Goal: Task Accomplishment & Management: Manage account settings

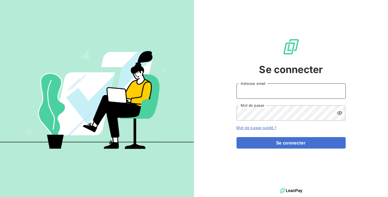
type input "[PERSON_NAME][EMAIL_ADDRESS][DOMAIN_NAME]"
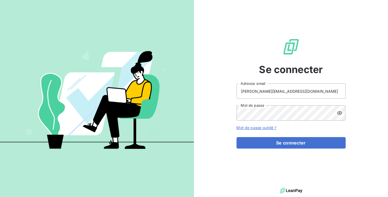
click at [39, 55] on img at bounding box center [97, 98] width 194 height 122
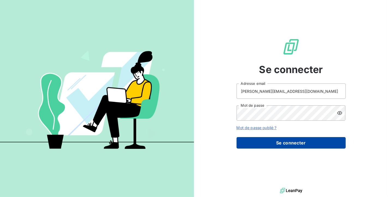
click at [299, 140] on button "Se connecter" at bounding box center [291, 142] width 109 height 11
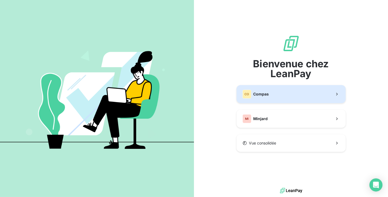
click at [268, 95] on span "Compas" at bounding box center [262, 93] width 16 height 5
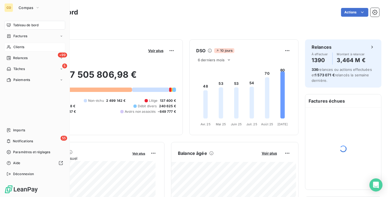
click at [12, 47] on div "Clients" at bounding box center [34, 47] width 61 height 9
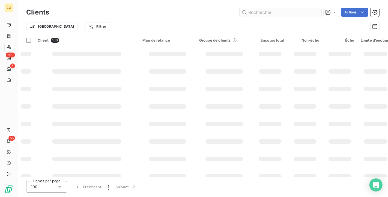
click at [258, 12] on input "text" at bounding box center [281, 12] width 82 height 9
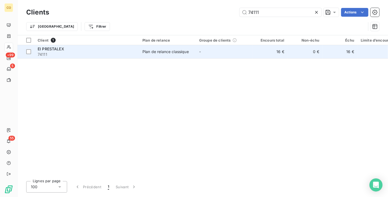
type input "74111"
click at [233, 53] on td "-" at bounding box center [224, 51] width 57 height 13
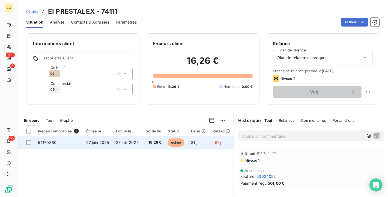
click at [133, 141] on span "27 juil. 2025" at bounding box center [127, 142] width 23 height 5
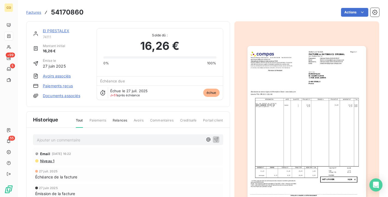
click at [57, 29] on link "EI PRESTALEX" at bounding box center [56, 30] width 26 height 5
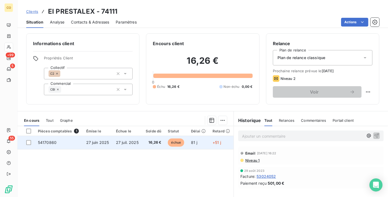
click at [147, 142] on span "16,26 €" at bounding box center [154, 142] width 16 height 5
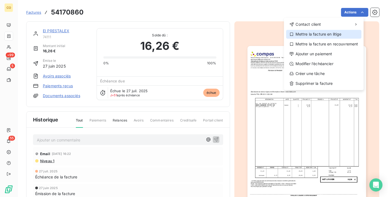
click at [336, 34] on div "Mettre la facture en litige" at bounding box center [323, 34] width 75 height 9
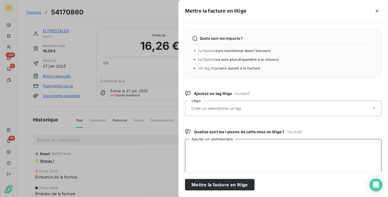
click at [222, 153] on textarea "Ajouter un commentaire" at bounding box center [283, 167] width 197 height 57
click at [218, 158] on textarea "Ajouter un commentaire" at bounding box center [283, 167] width 197 height 57
paste textarea "Le 16/09 mail client transmis à ADV :Bonjour, La facture doit être au nom de la…"
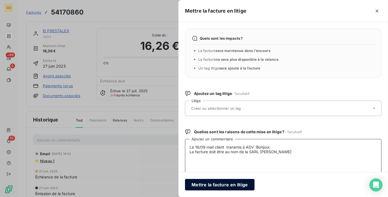
type textarea "Le 16/09 mail client transmis à ADV :Bonjour, La facture doit être au nom de la…"
click at [221, 179] on button "Mettre la facture en litige" at bounding box center [220, 184] width 70 height 11
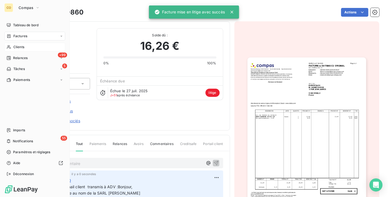
click at [15, 43] on div "Clients" at bounding box center [34, 47] width 61 height 9
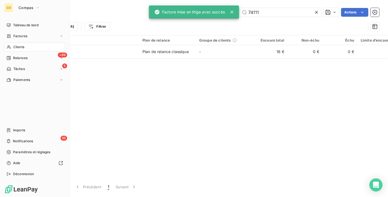
click at [23, 45] on span "Clients" at bounding box center [18, 47] width 11 height 5
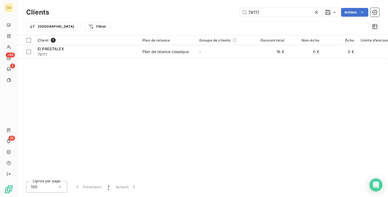
click at [318, 13] on icon at bounding box center [316, 12] width 5 height 5
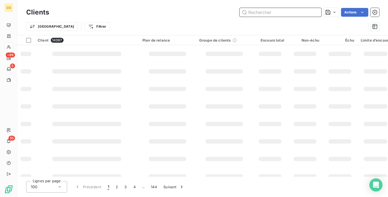
click at [270, 11] on input "text" at bounding box center [281, 12] width 82 height 9
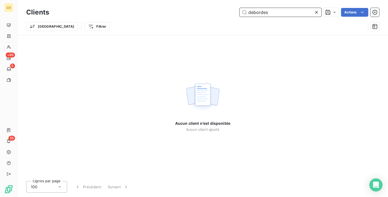
click at [253, 11] on input "debordes" at bounding box center [281, 12] width 82 height 9
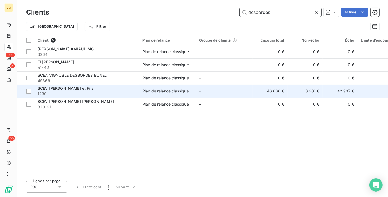
type input "desbordes"
click at [114, 92] on span "1230" at bounding box center [87, 93] width 98 height 5
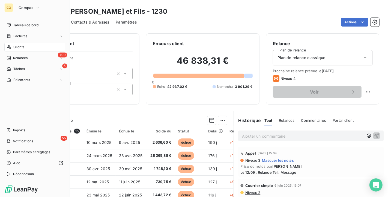
click at [15, 48] on span "Clients" at bounding box center [18, 47] width 11 height 5
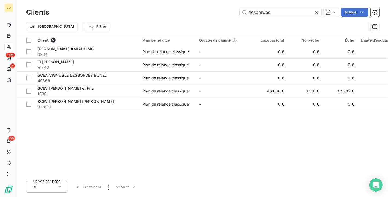
drag, startPoint x: 277, startPoint y: 9, endPoint x: 82, endPoint y: 7, distance: 194.5
click at [82, 7] on div "Clients desbordes Actions" at bounding box center [202, 12] width 353 height 11
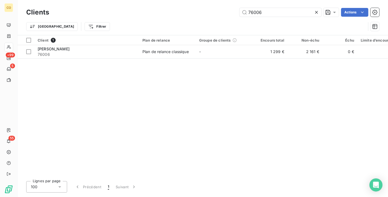
type input "76006"
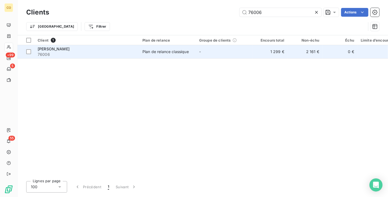
click at [185, 56] on td "Plan de relance classique" at bounding box center [167, 51] width 57 height 13
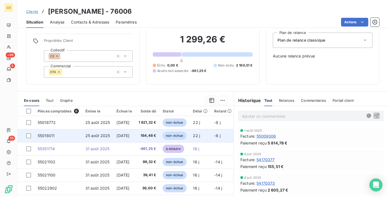
scroll to position [30, 0]
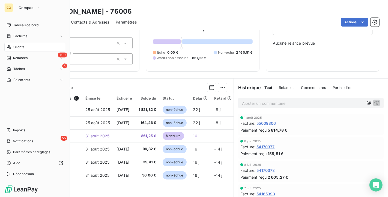
click at [19, 39] on div "Factures" at bounding box center [34, 36] width 61 height 9
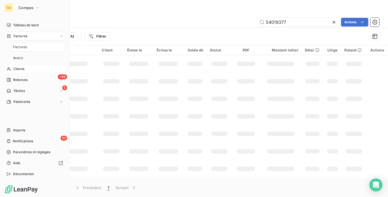
click at [16, 37] on span "Factures" at bounding box center [20, 36] width 14 height 5
click at [23, 49] on span "Clients" at bounding box center [18, 47] width 11 height 5
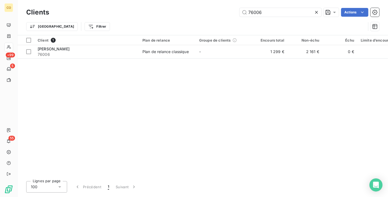
drag, startPoint x: 276, startPoint y: 13, endPoint x: 141, endPoint y: -3, distance: 135.9
click at [141, 0] on html "CO +99 5 55 Clients 76006 Actions Trier Filtrer Client 1 Plan de relance Groupe…" at bounding box center [194, 98] width 388 height 197
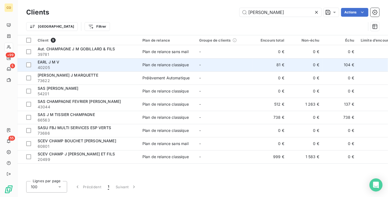
type input "[PERSON_NAME]"
click at [176, 70] on td "Plan de relance classique" at bounding box center [167, 64] width 57 height 13
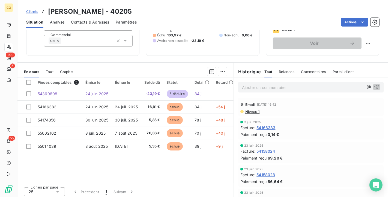
scroll to position [51, 0]
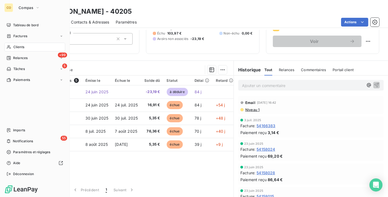
click at [17, 48] on span "Clients" at bounding box center [18, 47] width 11 height 5
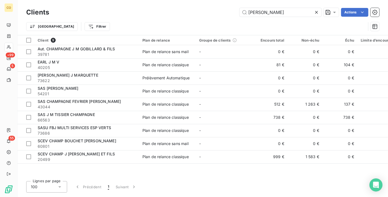
drag, startPoint x: 280, startPoint y: 12, endPoint x: 137, endPoint y: 13, distance: 143.4
click at [137, 13] on div "[PERSON_NAME] Actions" at bounding box center [218, 12] width 324 height 9
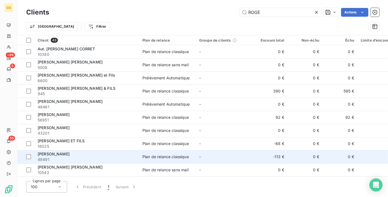
type input "ROGE"
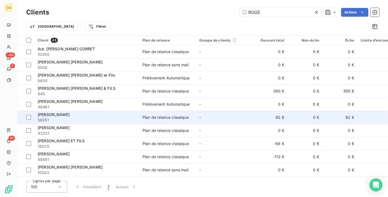
click at [83, 115] on div "[PERSON_NAME]" at bounding box center [87, 114] width 98 height 5
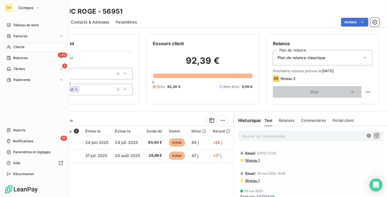
click at [12, 45] on div "Clients" at bounding box center [34, 47] width 61 height 9
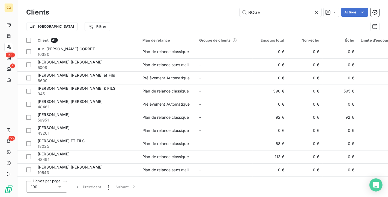
drag, startPoint x: 274, startPoint y: 13, endPoint x: 138, endPoint y: 13, distance: 135.7
click at [138, 13] on div "ROGE Actions" at bounding box center [218, 12] width 324 height 9
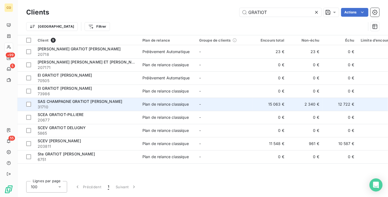
type input "GRATIOT"
click at [89, 100] on span "SAS CHAMPAGNE GRATIOT [PERSON_NAME]" at bounding box center [80, 101] width 85 height 5
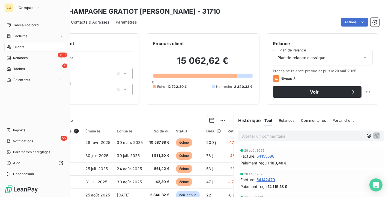
click at [20, 45] on span "Clients" at bounding box center [18, 47] width 11 height 5
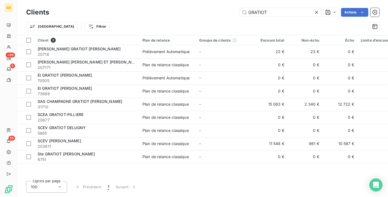
drag, startPoint x: 283, startPoint y: 16, endPoint x: 141, endPoint y: 5, distance: 142.5
click at [141, 5] on div "Clients GRATIOT Actions Trier Filtrer" at bounding box center [202, 17] width 371 height 35
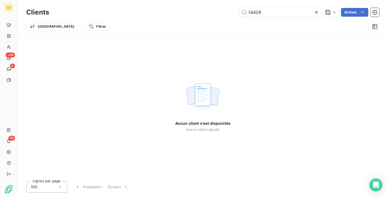
drag, startPoint x: 264, startPoint y: 11, endPoint x: 122, endPoint y: 11, distance: 142.0
click at [122, 11] on div "14429 Actions" at bounding box center [218, 12] width 324 height 9
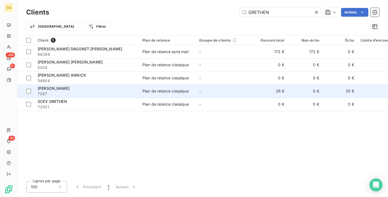
type input "GRETHEN"
click at [72, 88] on div "[PERSON_NAME]" at bounding box center [87, 87] width 98 height 5
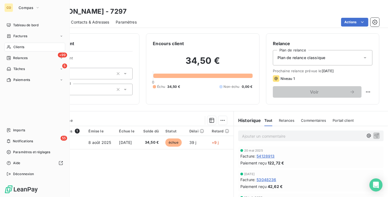
click at [16, 45] on span "Clients" at bounding box center [18, 47] width 11 height 5
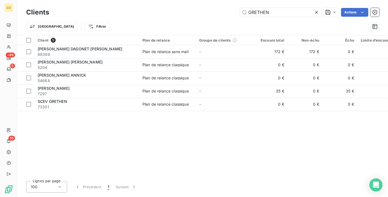
drag, startPoint x: 282, startPoint y: 11, endPoint x: 164, endPoint y: 12, distance: 118.0
click at [164, 12] on div "GRETHEN Actions" at bounding box center [218, 12] width 324 height 9
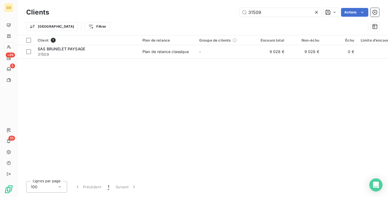
type input "31509"
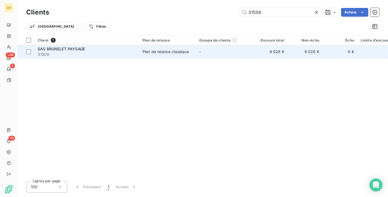
click at [188, 48] on td "Plan de relance classique" at bounding box center [167, 51] width 57 height 13
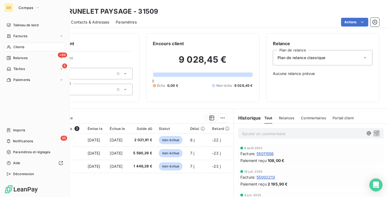
click at [14, 46] on span "Clients" at bounding box center [18, 47] width 11 height 5
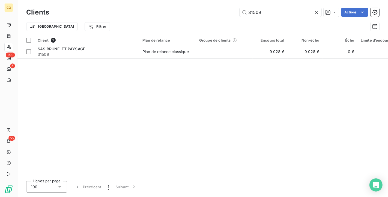
drag, startPoint x: 276, startPoint y: 14, endPoint x: 140, endPoint y: 1, distance: 136.8
click at [140, 1] on div "Clients 31509 Actions Trier Filtrer" at bounding box center [202, 17] width 371 height 35
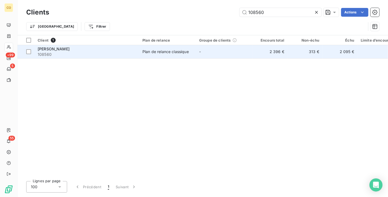
type input "108560"
click at [162, 52] on div "Plan de relance classique" at bounding box center [166, 51] width 46 height 5
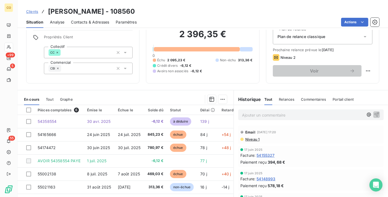
scroll to position [30, 0]
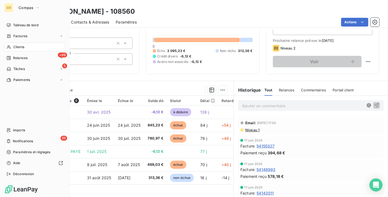
click at [18, 47] on span "Clients" at bounding box center [18, 47] width 11 height 5
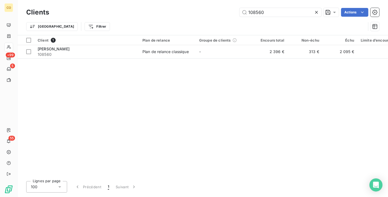
click at [155, 171] on div "Client 1 Plan de relance Groupe de clients Encours total Non-échu Échu Limite d…" at bounding box center [202, 105] width 371 height 141
drag, startPoint x: 155, startPoint y: 171, endPoint x: 275, endPoint y: 10, distance: 201.3
click at [275, 10] on input "108560" at bounding box center [281, 12] width 82 height 9
drag, startPoint x: 272, startPoint y: 13, endPoint x: 141, endPoint y: -10, distance: 133.6
click at [141, 0] on html "CO +99 5 55 Clients 108560 Actions Trier Filtrer Client 1 Plan de relance Group…" at bounding box center [194, 98] width 388 height 197
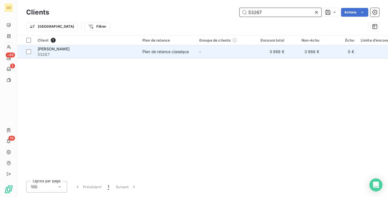
type input "53267"
click at [162, 56] on td "Plan de relance classique" at bounding box center [167, 51] width 57 height 13
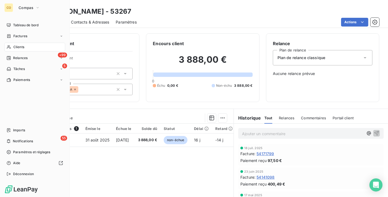
click at [11, 48] on div "Clients" at bounding box center [34, 47] width 61 height 9
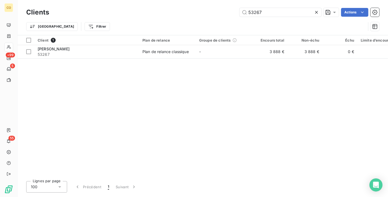
drag, startPoint x: 272, startPoint y: 11, endPoint x: 110, endPoint y: -7, distance: 162.4
click at [110, 0] on html "CO +99 5 55 Clients 53267 Actions Trier Filtrer Client 1 Plan de relance Groupe…" at bounding box center [194, 98] width 388 height 197
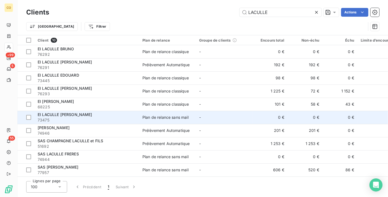
scroll to position [2, 0]
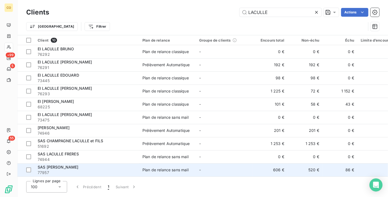
type input "LACULLE"
click at [96, 173] on td "SAS LACULLE [PERSON_NAME] 77957" at bounding box center [86, 169] width 105 height 13
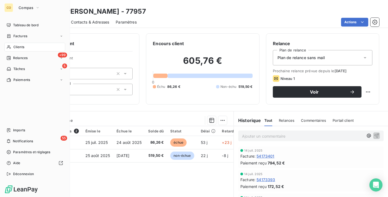
click at [13, 48] on span "Clients" at bounding box center [18, 47] width 11 height 5
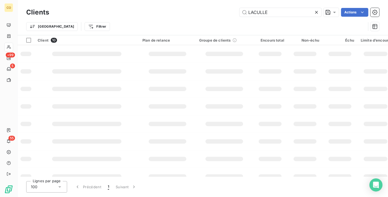
drag, startPoint x: 255, startPoint y: 14, endPoint x: 83, endPoint y: -5, distance: 172.8
click at [83, 0] on html "CO +99 5 55 Clients LACULLE Actions Trier Filtrer Client 10 Plan de relance Gro…" at bounding box center [194, 98] width 388 height 197
type input "[PERSON_NAME]"
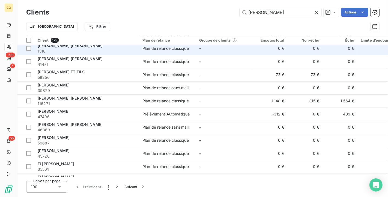
scroll to position [152, 0]
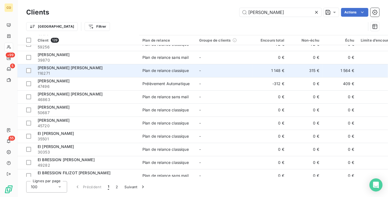
click at [190, 71] on span "Plan de relance classique" at bounding box center [168, 70] width 50 height 5
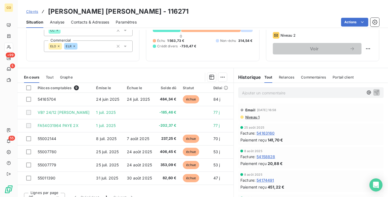
scroll to position [51, 0]
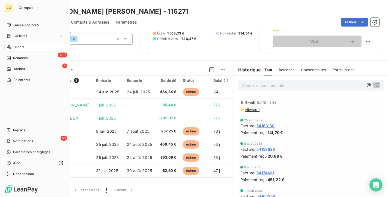
drag, startPoint x: 17, startPoint y: 44, endPoint x: 16, endPoint y: 48, distance: 4.1
click at [16, 48] on span "Clients" at bounding box center [18, 47] width 11 height 5
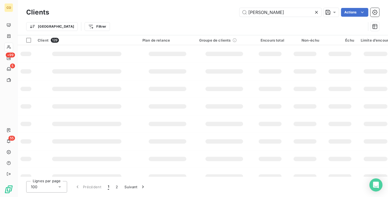
drag, startPoint x: 279, startPoint y: 10, endPoint x: 92, endPoint y: -4, distance: 187.0
click at [92, 0] on html "CO +99 5 55 Clients [PERSON_NAME] Actions Trier Filtrer Client 129 Plan de rela…" at bounding box center [194, 98] width 388 height 197
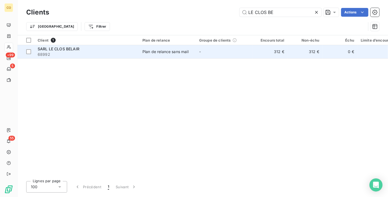
type input "LE CLOS BE"
click at [231, 56] on td "-" at bounding box center [224, 51] width 57 height 13
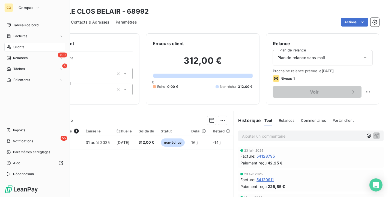
click at [14, 45] on span "Clients" at bounding box center [18, 47] width 11 height 5
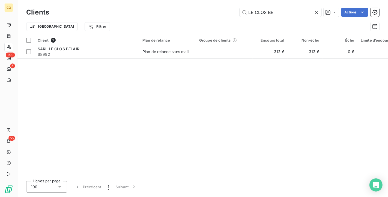
drag, startPoint x: 276, startPoint y: 15, endPoint x: 119, endPoint y: 2, distance: 157.0
click at [119, 2] on div "Clients LE CLOS BE Actions Trier Filtrer" at bounding box center [202, 17] width 371 height 35
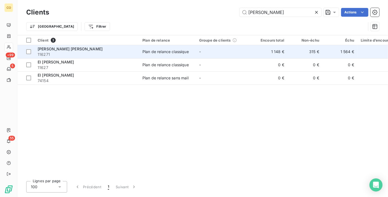
type input "[PERSON_NAME]"
click at [224, 54] on td "-" at bounding box center [224, 51] width 57 height 13
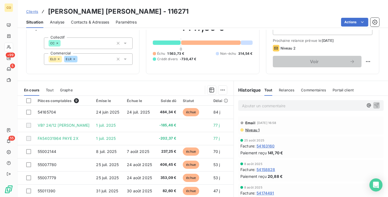
scroll to position [51, 0]
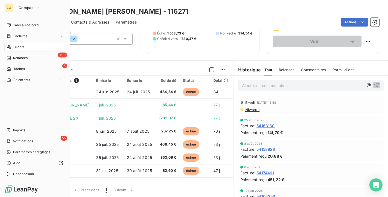
drag, startPoint x: 9, startPoint y: 46, endPoint x: 58, endPoint y: 42, distance: 48.7
click at [9, 46] on icon at bounding box center [9, 47] width 4 height 4
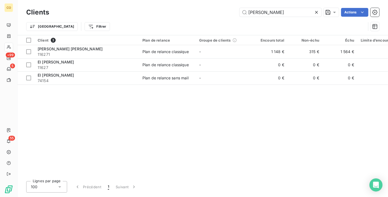
drag, startPoint x: 277, startPoint y: 12, endPoint x: 100, endPoint y: -4, distance: 177.1
click at [100, 0] on html "CO +99 5 55 Clients [PERSON_NAME] FRE Actions Trier Filtrer Client 3 Plan de re…" at bounding box center [194, 98] width 388 height 197
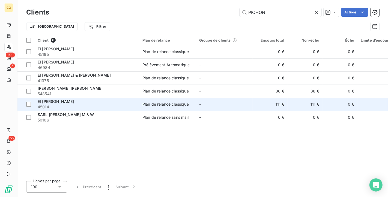
type input "PICHON"
click at [133, 105] on span "45014" at bounding box center [87, 106] width 98 height 5
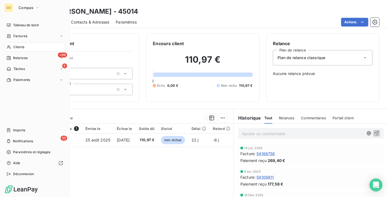
click at [13, 47] on div "Clients" at bounding box center [34, 47] width 61 height 9
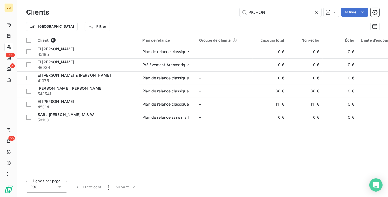
drag, startPoint x: 275, startPoint y: 13, endPoint x: 70, endPoint y: -10, distance: 206.3
click at [70, 0] on html "CO +99 5 55 Clients [PERSON_NAME] Actions Trier Filtrer Client 6 Plan de relanc…" at bounding box center [194, 98] width 388 height 197
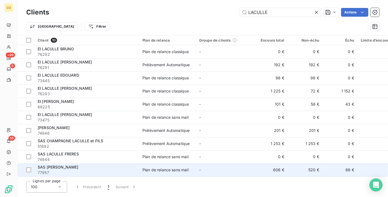
type input "LACULLE"
click at [237, 170] on td "-" at bounding box center [224, 169] width 57 height 13
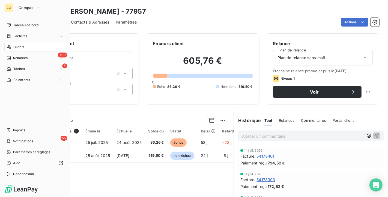
click at [16, 51] on div "Clients" at bounding box center [34, 47] width 61 height 9
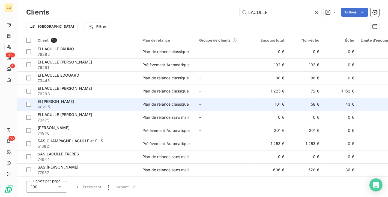
scroll to position [2, 0]
click at [220, 103] on td "-" at bounding box center [224, 103] width 57 height 13
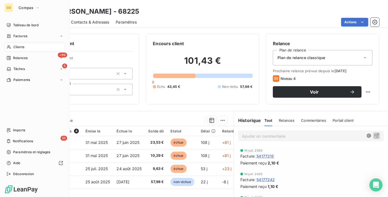
click at [9, 46] on icon at bounding box center [9, 47] width 5 height 4
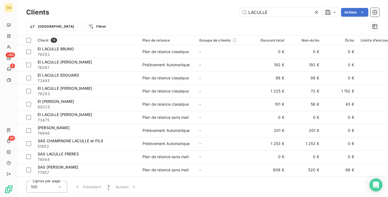
drag, startPoint x: 279, startPoint y: 12, endPoint x: 124, endPoint y: -7, distance: 156.6
click at [124, 0] on html "CO +99 5 55 Clients LACULLE Actions Trier Filtrer Client 10 Plan de relance Gro…" at bounding box center [194, 98] width 388 height 197
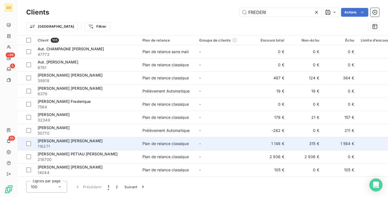
type input "FREDERI"
click at [253, 139] on td "1 148 €" at bounding box center [270, 143] width 35 height 13
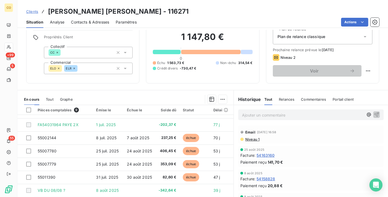
scroll to position [30, 0]
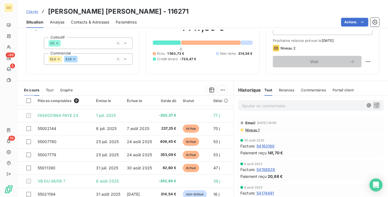
click at [18, 49] on div "Informations client Propriétés Client Collectif CC Commercial ELO ELR Encours c…" at bounding box center [202, 38] width 371 height 71
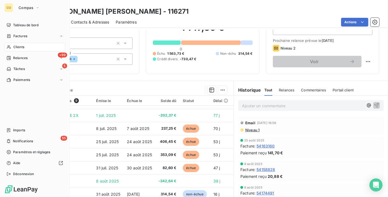
click at [14, 48] on span "Clients" at bounding box center [18, 47] width 11 height 5
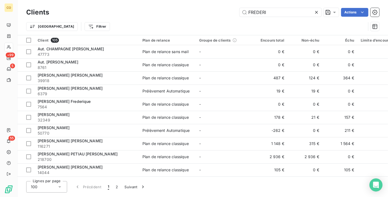
drag, startPoint x: 281, startPoint y: 13, endPoint x: 81, endPoint y: -10, distance: 201.4
click at [81, 0] on html "CO +99 5 55 Clients FREDERI Actions Trier Filtrer Client 105 Plan de relance Gr…" at bounding box center [194, 98] width 388 height 197
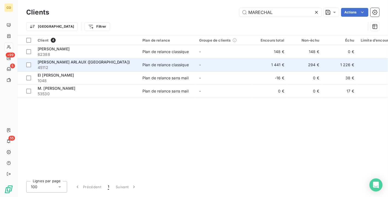
type input "MARECHAL"
click at [116, 61] on div "[PERSON_NAME] ARLAUX ([GEOGRAPHIC_DATA])" at bounding box center [87, 61] width 98 height 5
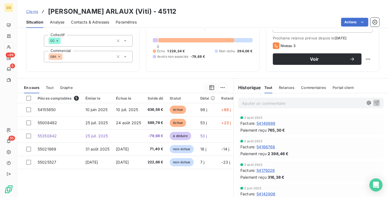
scroll to position [20, 0]
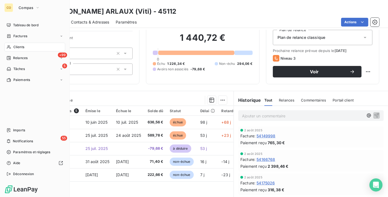
click at [11, 40] on div "Factures" at bounding box center [34, 36] width 61 height 9
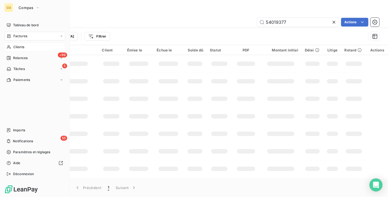
click at [18, 48] on span "Clients" at bounding box center [18, 47] width 11 height 5
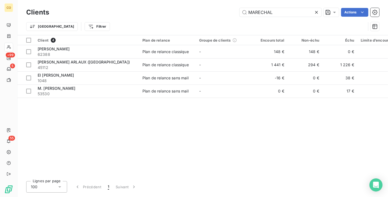
drag, startPoint x: 277, startPoint y: 14, endPoint x: 123, endPoint y: 1, distance: 155.1
click at [123, 1] on div "Clients MARECHAL Actions Trier Filtrer" at bounding box center [202, 17] width 371 height 35
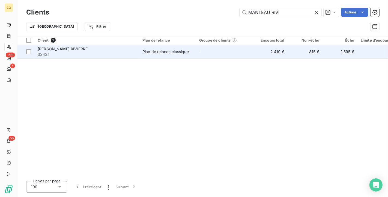
type input "MANTEAU RIVI"
click at [190, 51] on span "Plan de relance classique" at bounding box center [168, 51] width 50 height 5
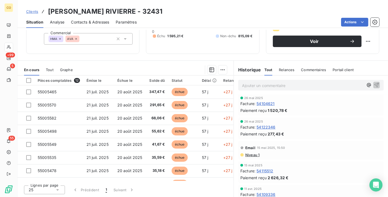
scroll to position [364, 0]
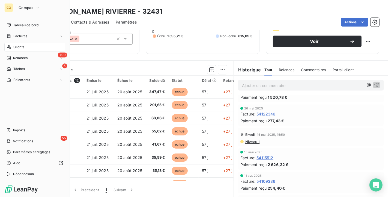
click at [14, 47] on span "Clients" at bounding box center [18, 47] width 11 height 5
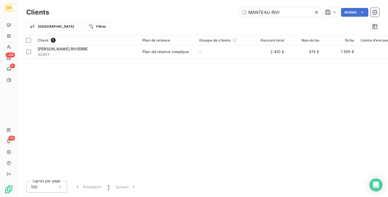
drag, startPoint x: 288, startPoint y: 12, endPoint x: 74, endPoint y: -10, distance: 215.2
click at [74, 0] on html "CO +99 5 55 Clients MANTEAU RIVI Actions Trier Filtrer Client 1 Plan de relance…" at bounding box center [194, 98] width 388 height 197
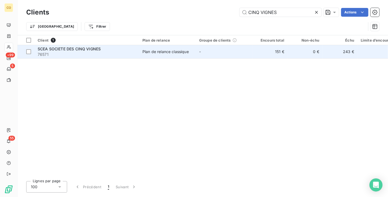
type input "CINQ VIGNES"
click at [146, 48] on td "Plan de relance classique" at bounding box center [167, 51] width 57 height 13
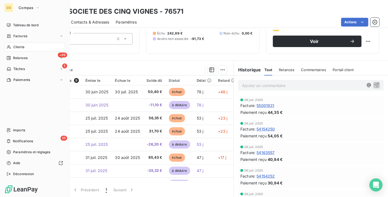
click at [16, 47] on span "Clients" at bounding box center [18, 47] width 11 height 5
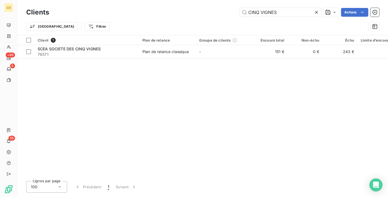
drag, startPoint x: 261, startPoint y: 11, endPoint x: 112, endPoint y: 1, distance: 149.2
click at [113, 2] on div "Clients CINQ VIGNES Actions Trier Filtrer" at bounding box center [202, 17] width 371 height 35
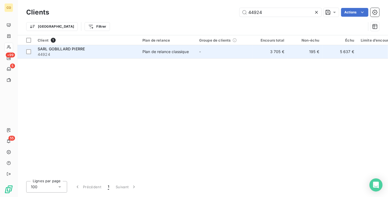
type input "44924"
click at [161, 53] on div "Plan de relance classique" at bounding box center [166, 51] width 46 height 5
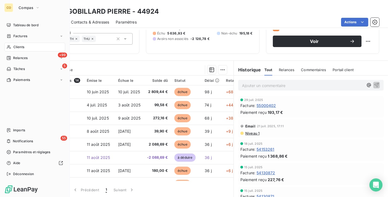
click at [9, 45] on icon at bounding box center [9, 47] width 5 height 4
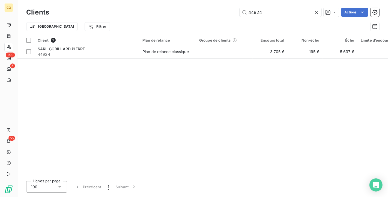
drag, startPoint x: 274, startPoint y: 9, endPoint x: 99, endPoint y: -10, distance: 175.8
click at [99, 0] on html "CO +99 5 55 Clients 44924 Actions Trier Filtrer Client 1 Plan de relance Groupe…" at bounding box center [194, 98] width 388 height 197
type input "DES CINQ"
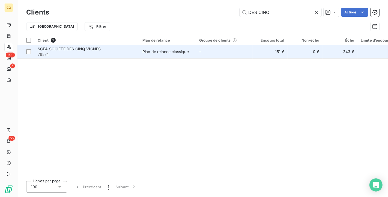
click at [201, 51] on td "-" at bounding box center [224, 51] width 57 height 13
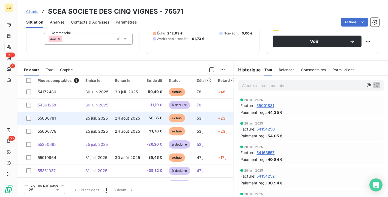
scroll to position [25, 0]
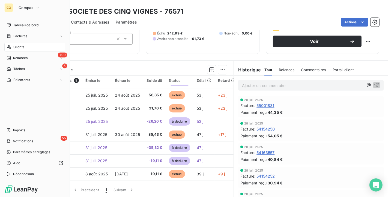
click at [19, 45] on span "Clients" at bounding box center [18, 47] width 11 height 5
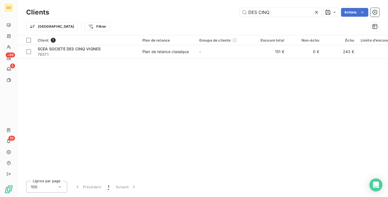
drag, startPoint x: 285, startPoint y: 15, endPoint x: 1, endPoint y: -10, distance: 284.3
click at [1, 0] on html "CO +99 5 55 Clients DES CINQ Actions Trier Filtrer Client 1 Plan de relance Gro…" at bounding box center [194, 98] width 388 height 197
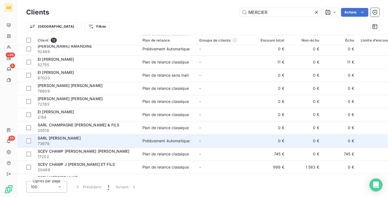
scroll to position [28, 0]
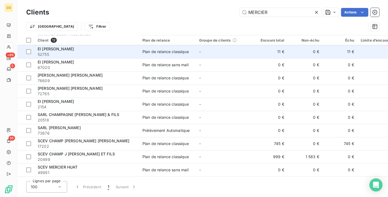
type input "MERCIER"
click at [146, 49] on div "Plan de relance classique" at bounding box center [166, 51] width 46 height 5
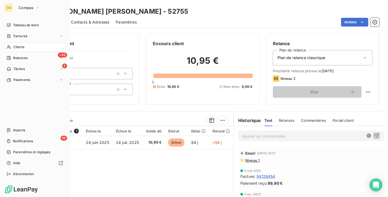
click at [16, 49] on span "Clients" at bounding box center [18, 47] width 11 height 5
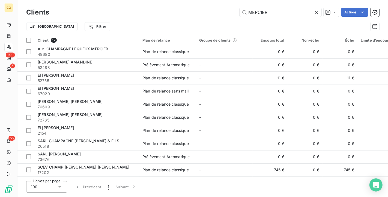
drag, startPoint x: 237, startPoint y: 8, endPoint x: 125, endPoint y: -10, distance: 113.1
click at [125, 0] on html "CO +99 5 55 Clients MERCIER Actions Trier Filtrer Client 12 Plan de relance Gro…" at bounding box center [194, 98] width 388 height 197
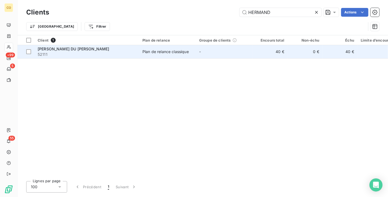
type input "HERMAND"
click at [126, 54] on span "52111" at bounding box center [87, 54] width 98 height 5
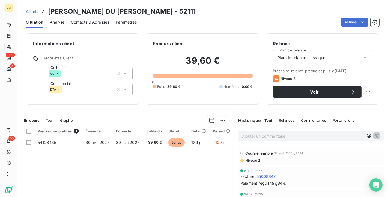
click at [253, 159] on span "Niveau 2" at bounding box center [253, 160] width 16 height 4
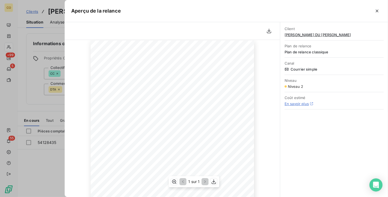
scroll to position [61, 0]
click at [375, 11] on icon "button" at bounding box center [377, 10] width 5 height 5
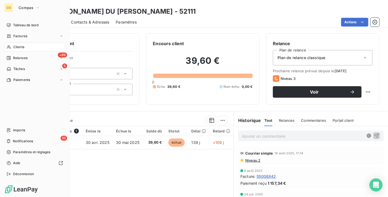
click at [15, 50] on div "Clients" at bounding box center [34, 47] width 61 height 9
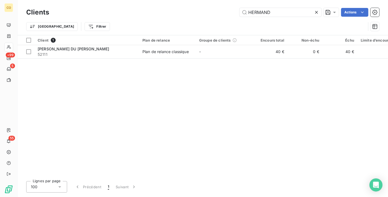
drag, startPoint x: 195, startPoint y: 6, endPoint x: 168, endPoint y: 0, distance: 27.4
click at [168, 0] on div "Clients HERMAND Actions Trier Filtrer" at bounding box center [202, 17] width 371 height 35
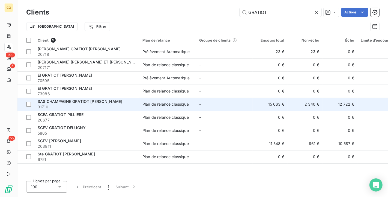
type input "GRATIOT"
click at [154, 106] on div "Plan de relance classique" at bounding box center [166, 103] width 46 height 5
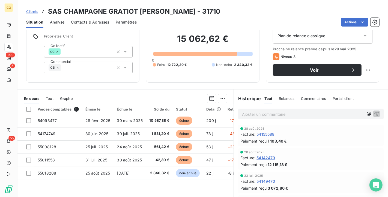
scroll to position [30, 0]
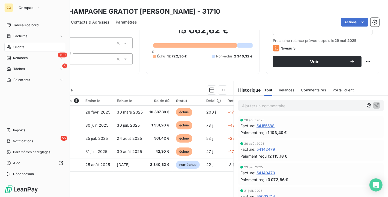
click at [17, 49] on span "Clients" at bounding box center [18, 47] width 11 height 5
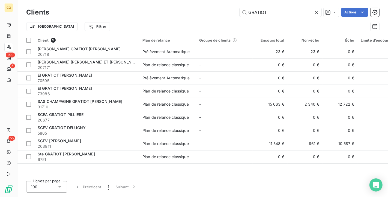
drag, startPoint x: 288, startPoint y: 8, endPoint x: 111, endPoint y: 2, distance: 177.3
click at [111, 2] on div "Clients GRATIOT Actions Trier Filtrer" at bounding box center [202, 17] width 371 height 35
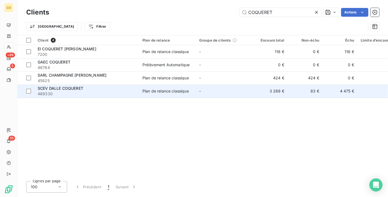
type input "COQUERET"
click at [77, 90] on span "SCEV DALLE COQUERET" at bounding box center [61, 88] width 46 height 5
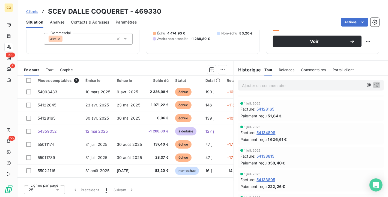
scroll to position [364, 0]
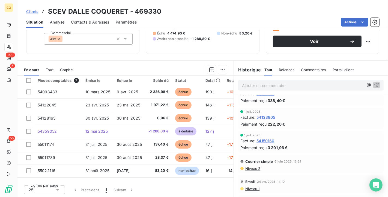
click at [253, 168] on span "Niveau 2" at bounding box center [253, 168] width 16 height 4
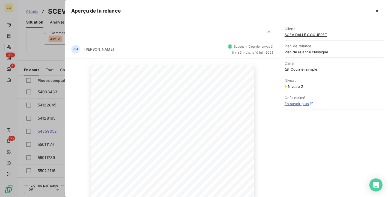
click at [383, 11] on div "Aperçu de la relance" at bounding box center [227, 11] width 324 height 22
click at [378, 11] on icon "button" at bounding box center [377, 10] width 5 height 5
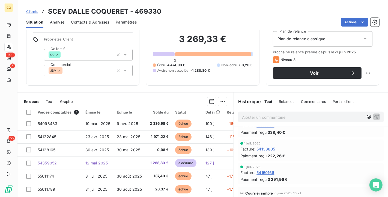
scroll to position [0, 0]
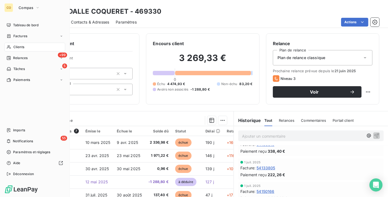
click at [7, 49] on icon at bounding box center [9, 47] width 5 height 4
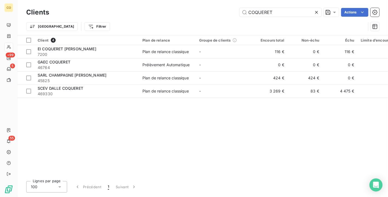
drag, startPoint x: 291, startPoint y: 13, endPoint x: 148, endPoint y: 11, distance: 142.8
click at [153, 12] on div "COQUERET Actions" at bounding box center [218, 12] width 324 height 9
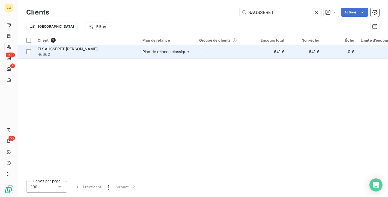
type input "SAUSSERET"
click at [152, 48] on td "Plan de relance classique" at bounding box center [167, 51] width 57 height 13
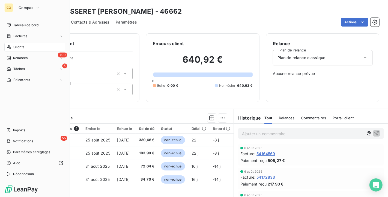
drag, startPoint x: 19, startPoint y: 45, endPoint x: 32, endPoint y: 42, distance: 13.4
click at [19, 45] on span "Clients" at bounding box center [18, 47] width 11 height 5
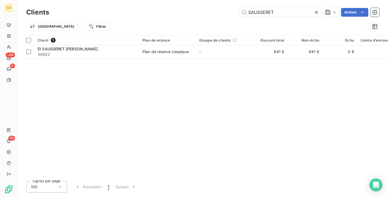
drag, startPoint x: 287, startPoint y: 14, endPoint x: 57, endPoint y: -9, distance: 231.6
click at [57, 0] on html "CO +99 5 55 Clients SAUSSERET Actions Trier Filtrer Client 1 Plan de relance Gr…" at bounding box center [194, 98] width 388 height 197
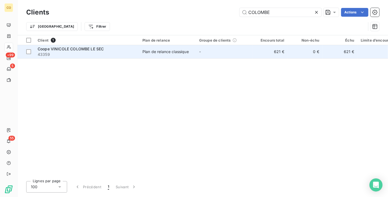
type input "COLOMBE"
click at [100, 54] on span "43359" at bounding box center [87, 54] width 98 height 5
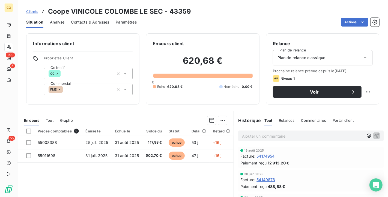
click at [19, 49] on div "Informations client Propriétés Client Collectif CC Commercial FME Encours clien…" at bounding box center [202, 68] width 371 height 71
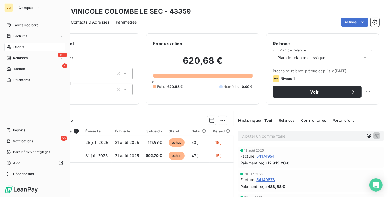
click at [15, 46] on span "Clients" at bounding box center [18, 47] width 11 height 5
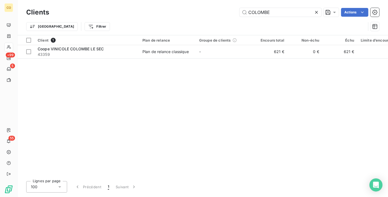
drag, startPoint x: 282, startPoint y: 12, endPoint x: 174, endPoint y: 27, distance: 108.4
click at [174, 27] on div "Clients COLOMBE Actions Trier Filtrer" at bounding box center [202, 21] width 353 height 28
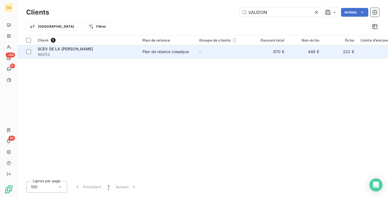
type input "VAUDON"
click at [199, 53] on span "-" at bounding box center [200, 51] width 2 height 5
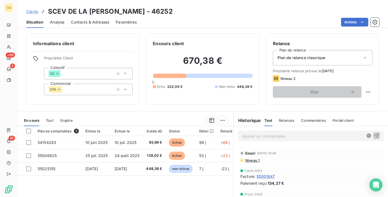
click at [18, 45] on div "Informations client Propriétés Client Collectif CC Commercial DTA Encours clien…" at bounding box center [202, 68] width 371 height 71
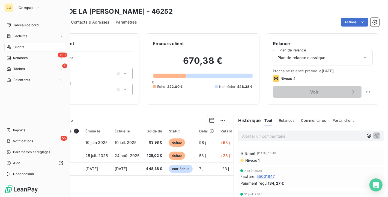
click at [12, 47] on div "Clients" at bounding box center [34, 47] width 61 height 9
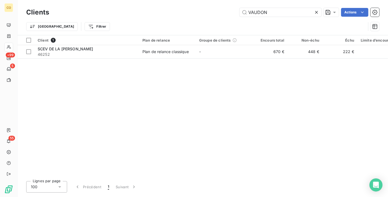
drag, startPoint x: 274, startPoint y: 15, endPoint x: 201, endPoint y: 21, distance: 73.2
click at [201, 21] on div "Clients VAUDON Actions Trier Filtrer" at bounding box center [202, 21] width 353 height 28
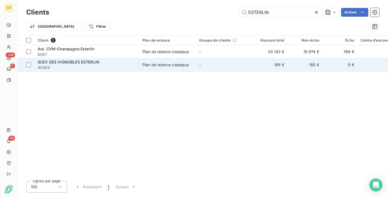
type input "ESTERLIN"
click at [145, 66] on div "Plan de relance classique" at bounding box center [166, 64] width 46 height 5
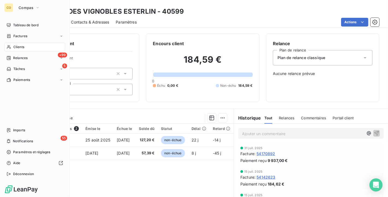
click at [13, 47] on div "Clients" at bounding box center [34, 47] width 61 height 9
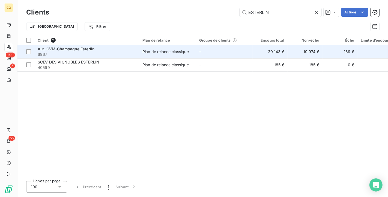
click at [196, 49] on td "-" at bounding box center [224, 51] width 57 height 13
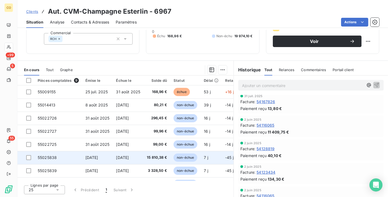
scroll to position [25, 0]
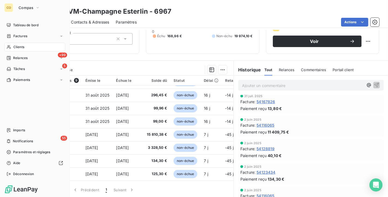
click at [10, 46] on icon at bounding box center [9, 47] width 5 height 4
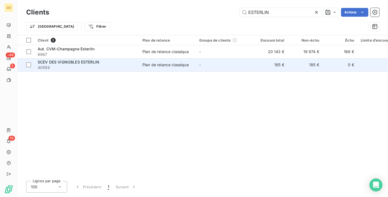
click at [130, 69] on span "40599" at bounding box center [87, 67] width 98 height 5
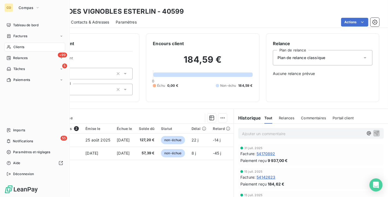
click at [31, 47] on div "Clients" at bounding box center [34, 47] width 61 height 9
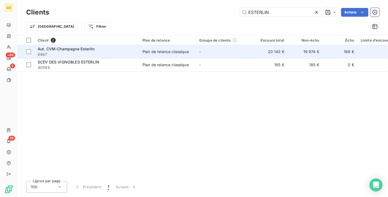
click at [167, 53] on div "Plan de relance classique" at bounding box center [166, 51] width 46 height 5
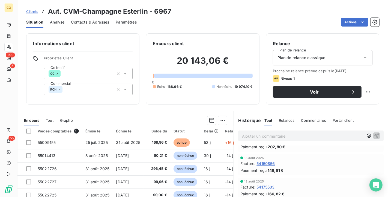
scroll to position [30, 0]
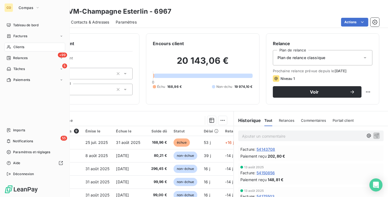
click at [24, 48] on span "Clients" at bounding box center [18, 47] width 11 height 5
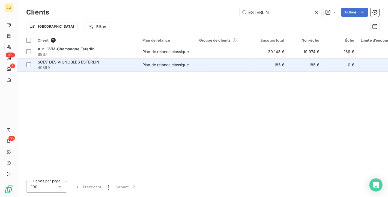
click at [190, 67] on span "Plan de relance classique" at bounding box center [168, 64] width 50 height 5
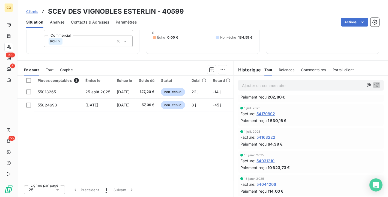
scroll to position [61, 0]
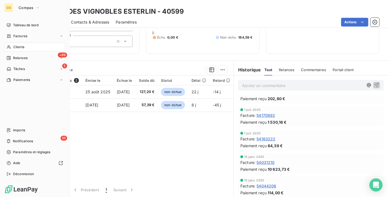
click at [19, 44] on div "Clients" at bounding box center [34, 47] width 61 height 9
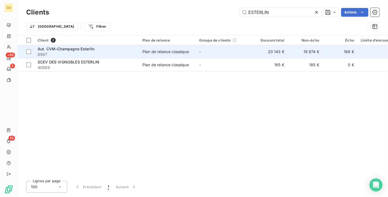
click at [167, 51] on div "Plan de relance classique" at bounding box center [166, 51] width 46 height 5
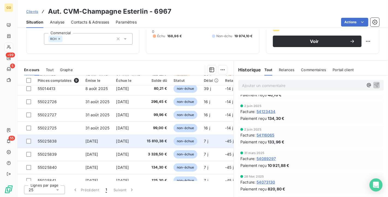
scroll to position [25, 0]
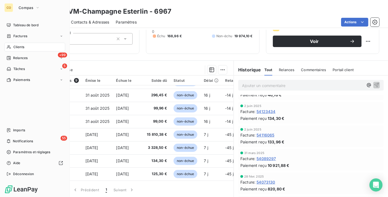
click at [7, 47] on icon at bounding box center [9, 47] width 5 height 4
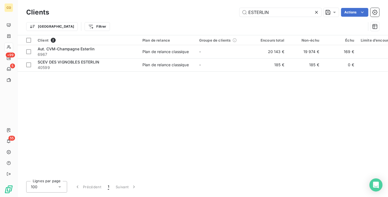
drag, startPoint x: 291, startPoint y: 13, endPoint x: 137, endPoint y: 5, distance: 153.7
click at [137, 5] on div "Clients ESTERLIN Actions Trier Filtrer" at bounding box center [202, 17] width 371 height 35
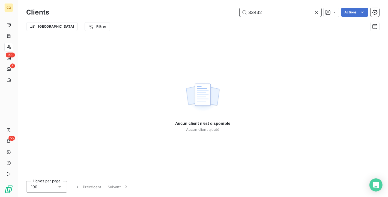
drag, startPoint x: 273, startPoint y: 11, endPoint x: 126, endPoint y: -5, distance: 148.0
click at [126, 0] on html "CO +99 5 55 Clients 33432 Actions Trier Filtrer Aucun client n’est disponible A…" at bounding box center [194, 98] width 388 height 197
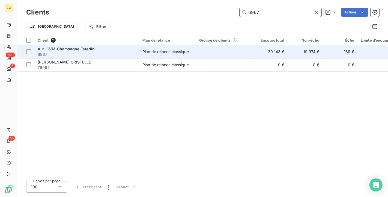
type input "6967"
click at [90, 55] on span "6967" at bounding box center [87, 54] width 98 height 5
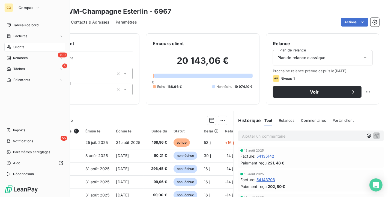
click at [8, 44] on div "Clients" at bounding box center [34, 47] width 61 height 9
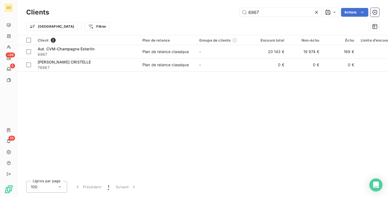
drag, startPoint x: 274, startPoint y: 12, endPoint x: 95, endPoint y: -10, distance: 180.2
click at [95, 0] on html "CO +99 5 55 Clients 6967 Actions Trier Filtrer Client 2 Plan de relance Groupe …" at bounding box center [194, 98] width 388 height 197
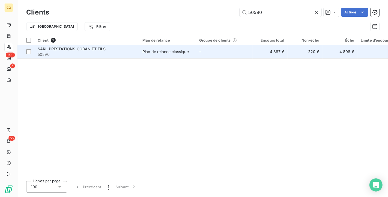
type input "50590"
click at [192, 52] on span "Plan de relance classique" at bounding box center [168, 51] width 50 height 5
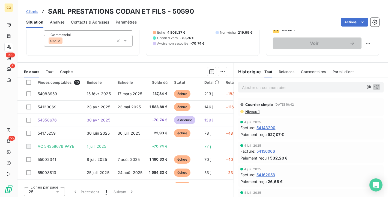
scroll to position [51, 0]
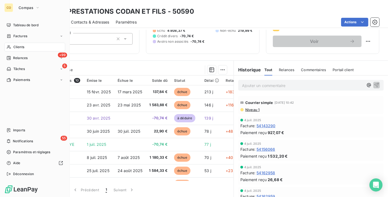
click at [26, 50] on div "Clients" at bounding box center [34, 47] width 61 height 9
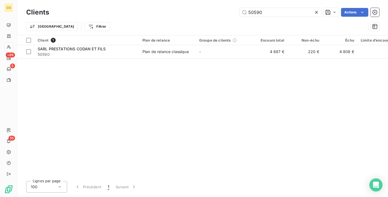
drag, startPoint x: 276, startPoint y: 16, endPoint x: 100, endPoint y: 2, distance: 177.3
click at [100, 2] on div "Clients 50590 Actions Trier Filtrer" at bounding box center [202, 17] width 371 height 35
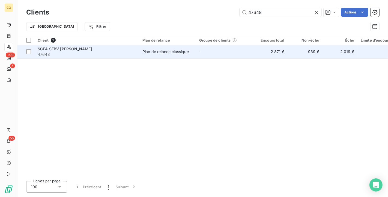
type input "47648"
click at [169, 52] on div "Plan de relance classique" at bounding box center [166, 51] width 46 height 5
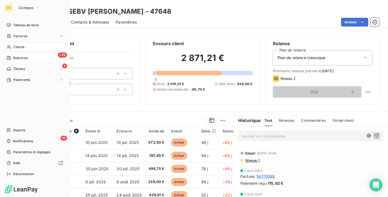
click at [20, 59] on span "Relances" at bounding box center [20, 57] width 14 height 5
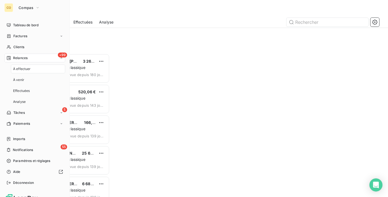
scroll to position [138, 79]
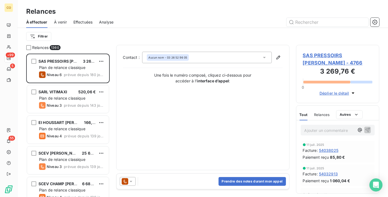
click at [84, 19] on div "Effectuées" at bounding box center [82, 21] width 19 height 11
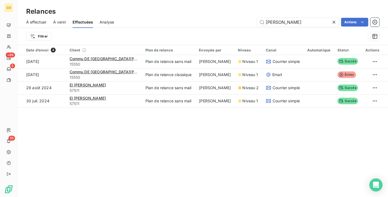
click at [332, 23] on icon at bounding box center [334, 21] width 5 height 5
click at [81, 23] on span "Effectuées" at bounding box center [83, 21] width 21 height 5
click at [35, 22] on span "À effectuer" at bounding box center [36, 21] width 20 height 5
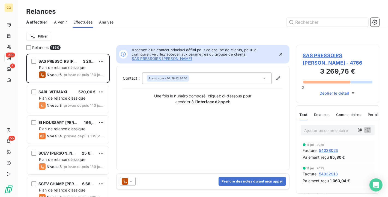
scroll to position [5, 5]
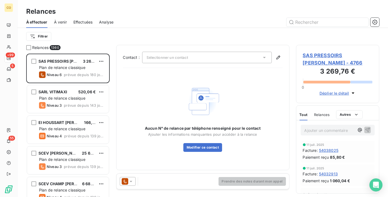
click at [84, 22] on span "Effectuées" at bounding box center [82, 21] width 19 height 5
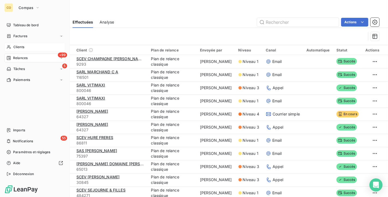
click at [24, 45] on span "Clients" at bounding box center [18, 47] width 11 height 5
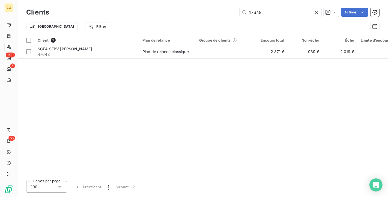
drag, startPoint x: 274, startPoint y: 12, endPoint x: 166, endPoint y: -8, distance: 109.9
click at [166, 0] on html "CO +99 5 55 Clients 47648 Actions Trier Filtrer Client 1 Plan de relance Groupe…" at bounding box center [194, 98] width 388 height 197
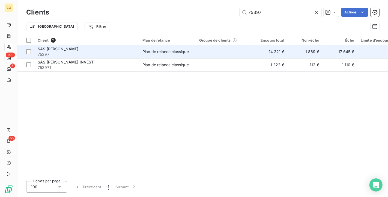
type input "75397"
click at [157, 53] on div "Plan de relance classique" at bounding box center [166, 51] width 46 height 5
